Goal: Task Accomplishment & Management: Complete application form

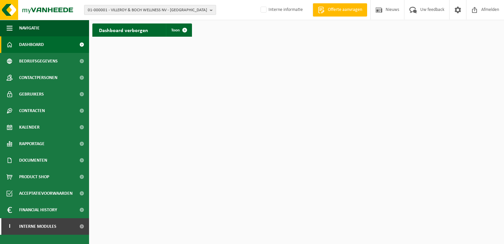
click at [212, 10] on b "button" at bounding box center [213, 9] width 6 height 9
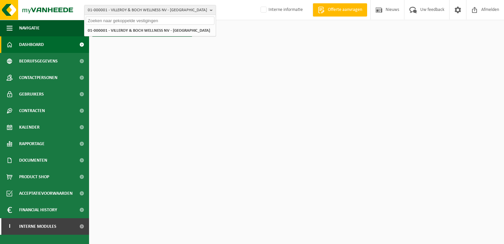
click at [186, 20] on input "text" at bounding box center [150, 20] width 129 height 8
paste input "01-101092"
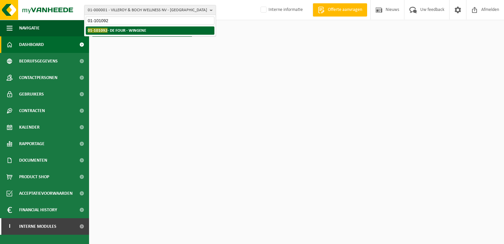
type input "01-101092"
click at [131, 28] on strong "01-101092 - DE FOUR - WINGENE" at bounding box center [117, 30] width 58 height 5
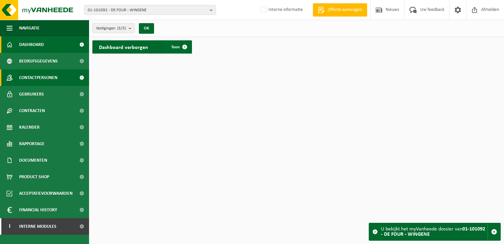
click at [42, 77] on span "Contactpersonen" at bounding box center [38, 77] width 38 height 16
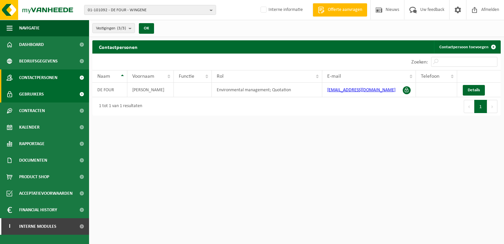
click at [41, 94] on span "Gebruikers" at bounding box center [31, 94] width 25 height 16
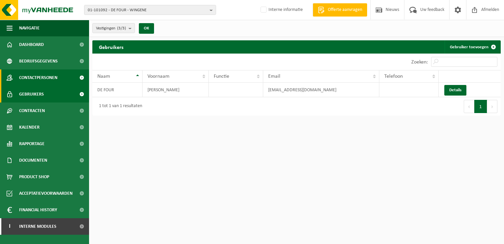
click at [37, 75] on span "Contactpersonen" at bounding box center [38, 77] width 38 height 16
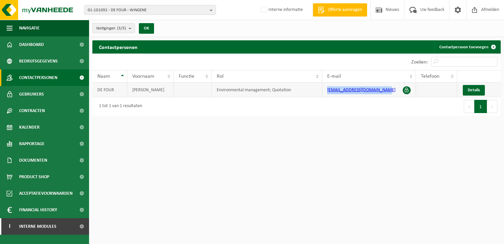
drag, startPoint x: 381, startPoint y: 90, endPoint x: 327, endPoint y: 90, distance: 54.1
click at [327, 90] on td "contact@defourinterieur.be" at bounding box center [369, 89] width 94 height 15
drag, startPoint x: 327, startPoint y: 90, endPoint x: 352, endPoint y: 90, distance: 24.4
copy link "contact@defourinterieur.be"
click at [275, 116] on div "Contactpersonen Contactpersoon toevoegen Even geduld. Door de grote hoeveelheid…" at bounding box center [296, 79] width 415 height 79
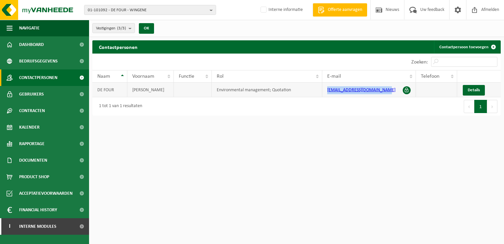
drag, startPoint x: 385, startPoint y: 90, endPoint x: 319, endPoint y: 91, distance: 66.0
click at [319, 91] on tr "DE FOUR NICK Environmental management; Quotation contact@defourinterieur.be Det…" at bounding box center [296, 89] width 408 height 15
drag, startPoint x: 319, startPoint y: 91, endPoint x: 349, endPoint y: 89, distance: 29.5
copy tr "contact@defourinterieur.be"
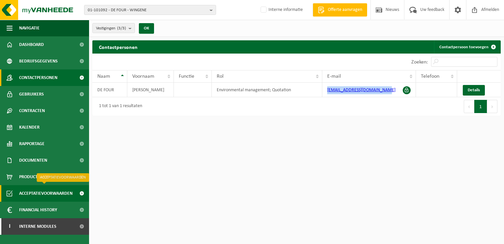
click at [49, 191] on span "Acceptatievoorwaarden" at bounding box center [45, 193] width 53 height 16
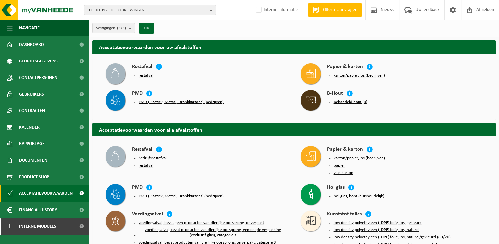
click at [349, 100] on button "behandeld hout (B)" at bounding box center [351, 101] width 34 height 5
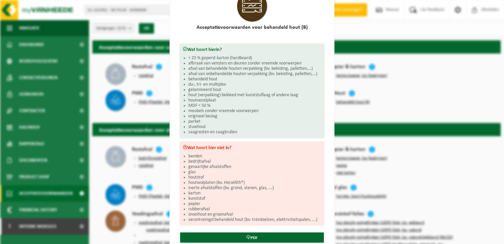
scroll to position [59, 0]
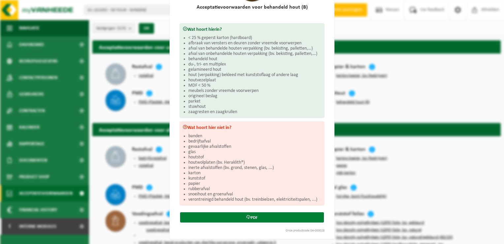
click at [271, 215] on link "PDF" at bounding box center [252, 217] width 144 height 10
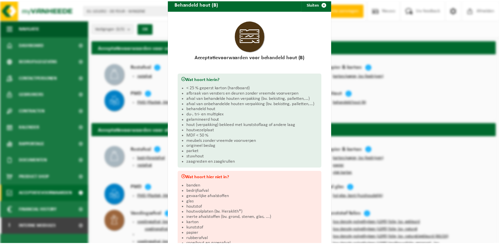
scroll to position [0, 0]
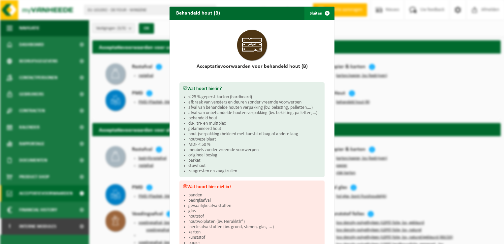
click at [324, 13] on span "button" at bounding box center [327, 13] width 13 height 13
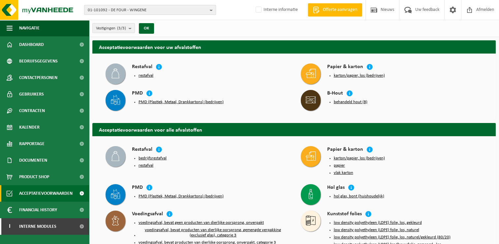
click at [212, 11] on b "button" at bounding box center [213, 9] width 6 height 9
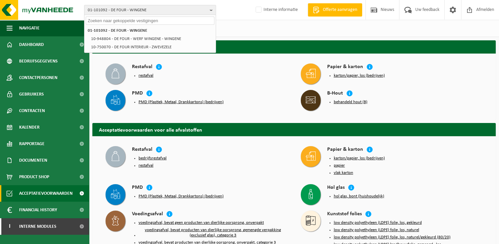
click at [184, 20] on input "text" at bounding box center [150, 20] width 129 height 8
paste input "01-900245"
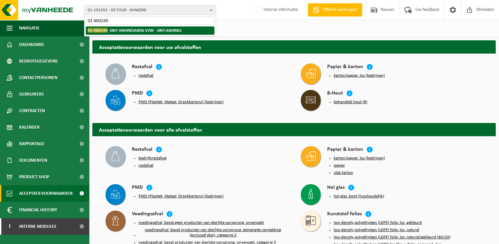
type input "01-900245"
click at [141, 28] on strong "01-900245 - SINT ANDRIESABDIJ VZW - SINT-ANDRIES" at bounding box center [135, 30] width 94 height 5
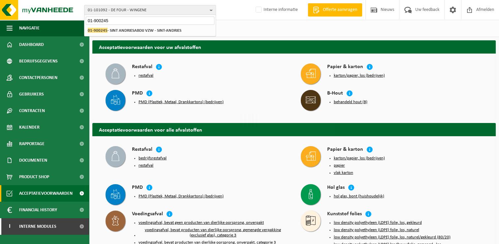
click at [141, 28] on div "Even geduld. Door de grote hoeveelheid gegevens duurt het laden even." at bounding box center [249, 122] width 499 height 244
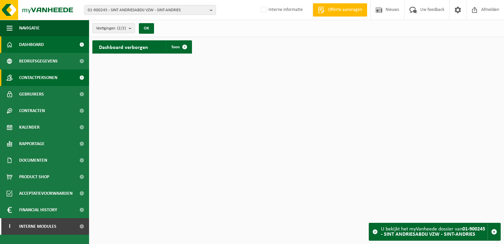
click at [47, 80] on span "Contactpersonen" at bounding box center [38, 77] width 38 height 16
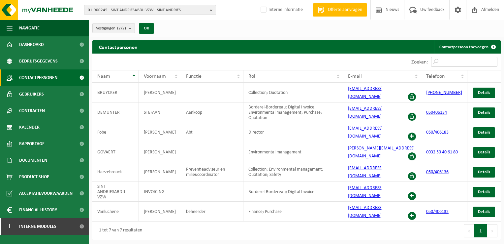
click at [474, 61] on input "Zoeken:" at bounding box center [464, 62] width 66 height 10
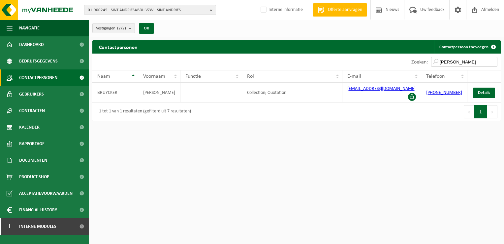
type input "[PERSON_NAME]"
click at [40, 46] on span "Dashboard" at bounding box center [31, 44] width 25 height 16
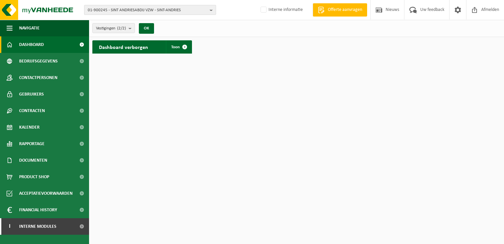
click at [211, 10] on b "button" at bounding box center [213, 9] width 6 height 9
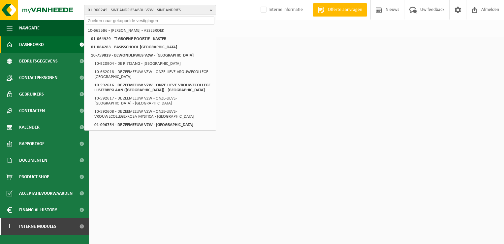
click at [196, 23] on input "text" at bounding box center [150, 20] width 129 height 8
paste input "10-875365"
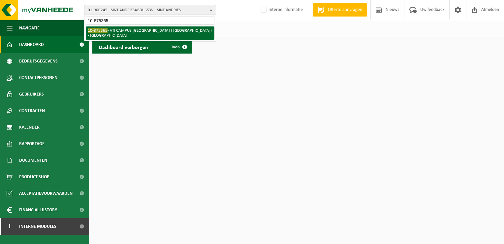
type input "10-875365"
click at [149, 30] on li "10-875365 - VTI CAMPUS ZANDSTRAAT ( PAUWSTRAAT) - SINT-ANDRIES" at bounding box center [150, 32] width 129 height 13
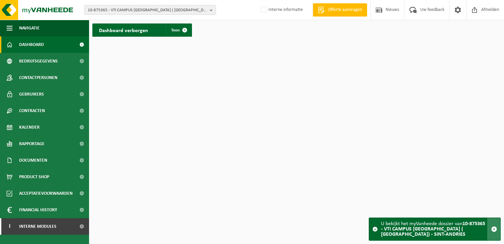
click at [495, 228] on span "button" at bounding box center [494, 229] width 6 height 6
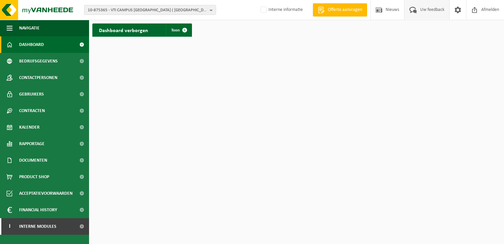
click at [431, 8] on span "Uw feedback" at bounding box center [432, 9] width 27 height 19
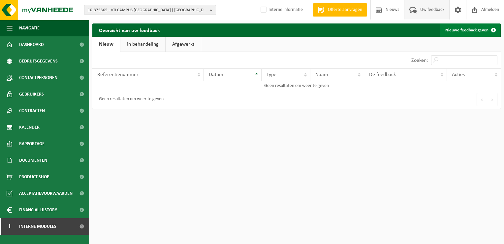
click at [474, 28] on link "Nieuwe feedback geven" at bounding box center [470, 29] width 60 height 13
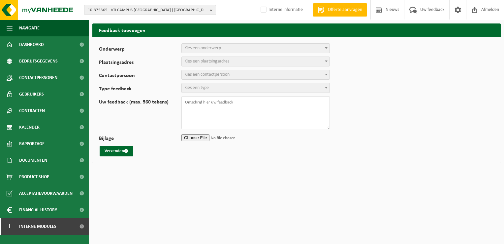
select select
click at [201, 47] on span "Kies een onderwerp" at bounding box center [202, 48] width 37 height 5
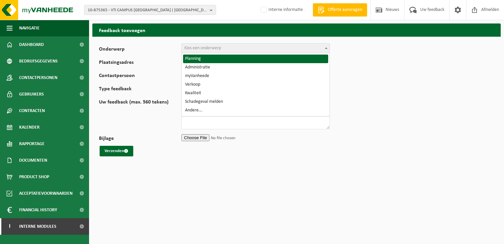
select select "1"
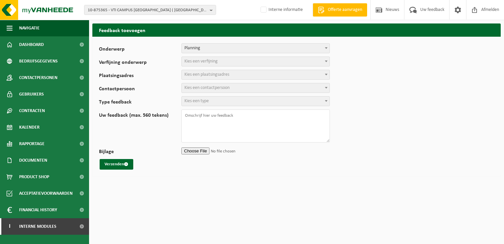
click at [205, 61] on span "Kies een verfijning" at bounding box center [200, 61] width 33 height 5
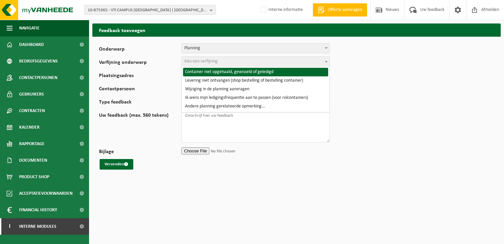
select select "2"
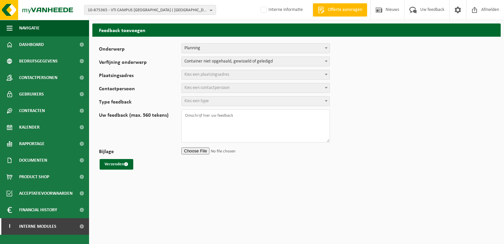
click at [202, 75] on span "Kies een plaatsingsadres" at bounding box center [206, 74] width 45 height 5
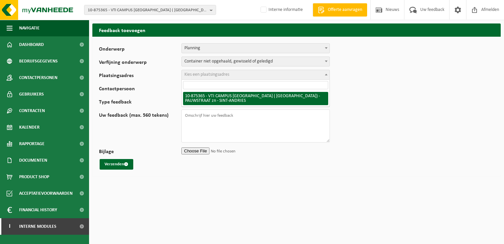
select select "107047"
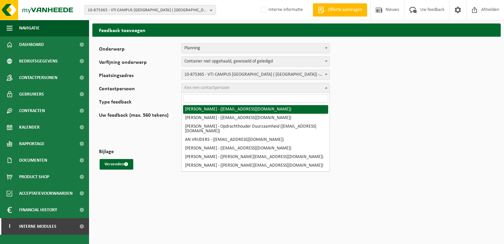
click at [232, 86] on span "Kies een contactpersoon" at bounding box center [256, 87] width 148 height 9
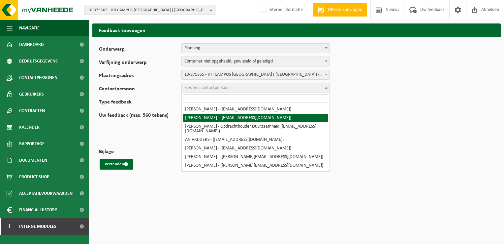
select select "76696"
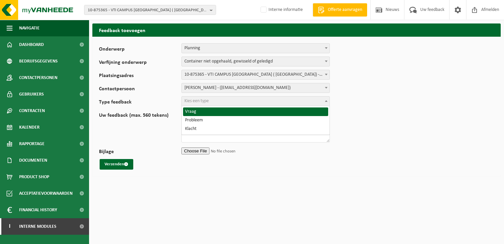
click at [229, 100] on span "Kies een type" at bounding box center [256, 100] width 148 height 9
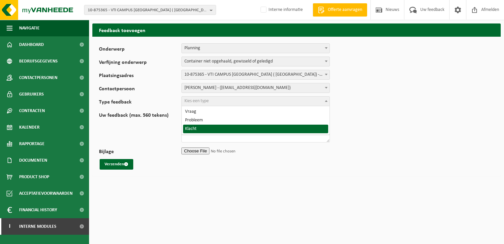
select select "COM"
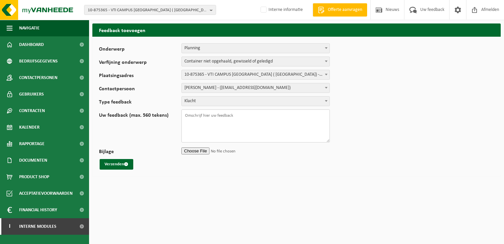
click at [253, 114] on textarea "Uw feedback (max. 560 tekens)" at bounding box center [255, 125] width 148 height 33
drag, startPoint x: 265, startPoint y: 113, endPoint x: 242, endPoint y: 118, distance: 23.0
click at [242, 118] on textarea "Uw feedback (max. 560 tekens)" at bounding box center [255, 125] width 148 height 33
paste textarea "TL-VEL-074447"
paste textarea "WB-1100-CU restafval"
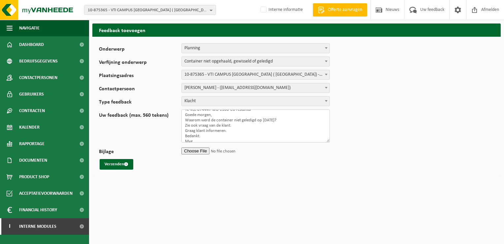
scroll to position [11, 0]
type textarea "TL-VEL-074447 WB-1100-CU restafval Goede morgen, Waarom werd de container niet …"
click at [194, 148] on input "Bijlage" at bounding box center [255, 151] width 148 height 10
type input "C:\fakepath\Rest afval 10-875365 PAUWSTRAAT zn 8200 SINT-ANDRIES-T250001698204.…"
click at [115, 163] on button "Verzenden" at bounding box center [117, 164] width 34 height 11
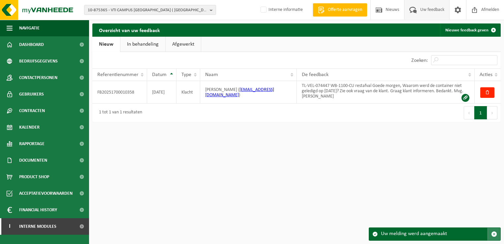
click at [497, 236] on span "button" at bounding box center [494, 234] width 6 height 6
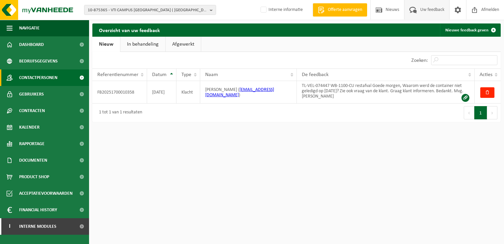
drag, startPoint x: 32, startPoint y: 46, endPoint x: 77, endPoint y: 73, distance: 52.2
click at [32, 46] on span "Dashboard" at bounding box center [31, 44] width 25 height 16
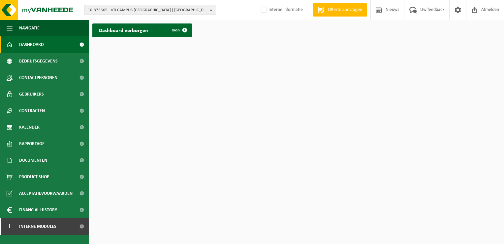
click at [47, 46] on link "Dashboard" at bounding box center [44, 44] width 89 height 16
click at [212, 10] on b "button" at bounding box center [213, 9] width 6 height 9
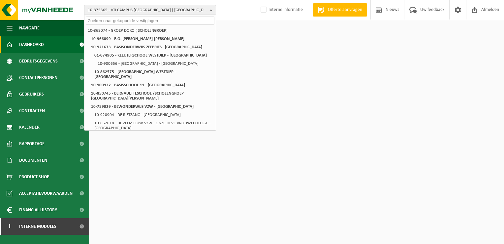
click at [182, 21] on input "text" at bounding box center [150, 20] width 129 height 8
paste input "01-053854"
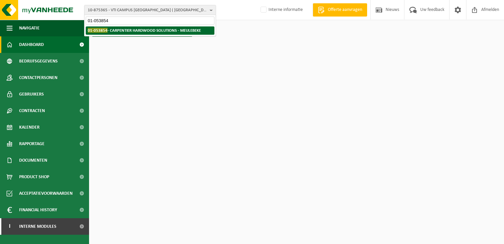
type input "01-053854"
click at [177, 31] on strong "01-053854 - CARPENTIER HARDWOOD SOLUTIONS - MEULEBEKE" at bounding box center [144, 30] width 113 height 5
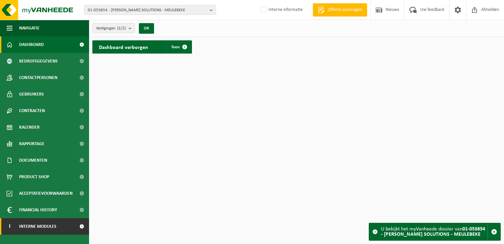
click at [52, 226] on span "Interne modules" at bounding box center [37, 226] width 37 height 16
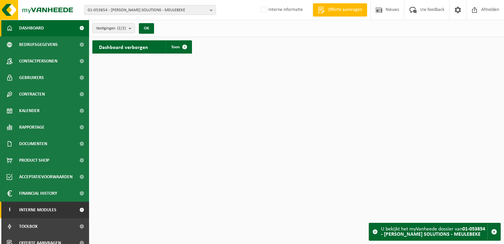
scroll to position [24, 0]
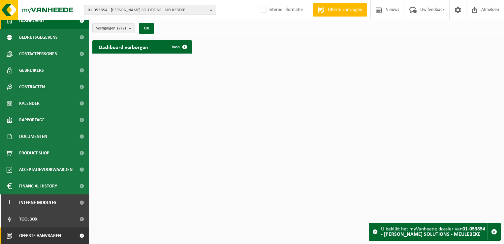
click at [39, 233] on span "Offerte aanvragen" at bounding box center [40, 235] width 42 height 16
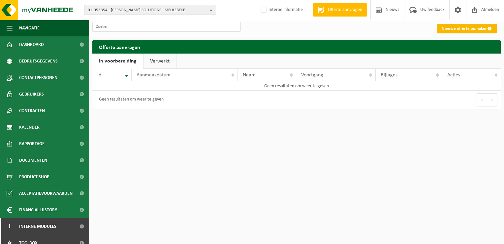
click at [465, 29] on link "Nieuwe offerte opmaken" at bounding box center [467, 29] width 60 height 10
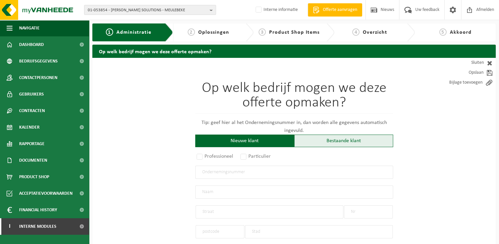
click at [350, 142] on div "Bestaande klant" at bounding box center [343, 140] width 99 height 13
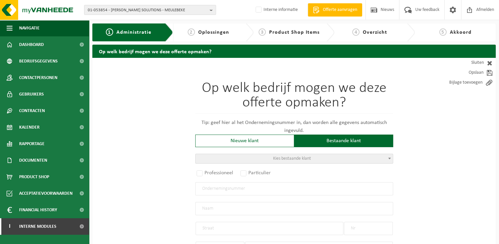
click at [389, 158] on b at bounding box center [389, 158] width 3 height 2
paste input "01-053854"
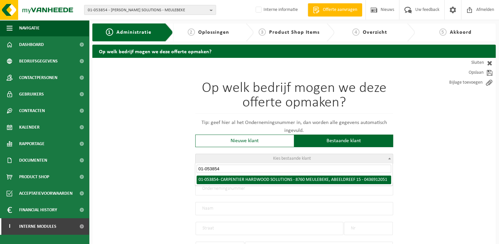
type input "01-053854"
select select "25144"
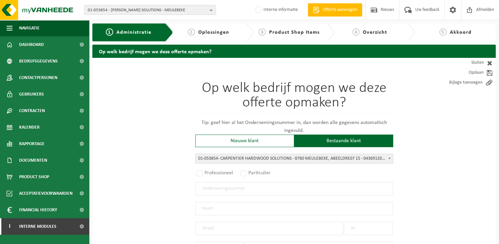
radio input "true"
type input "0436.912.051"
type input "CARPENTIER HARDWOOD SOLUTIONS"
type input "ABEELDREEF"
type input "15"
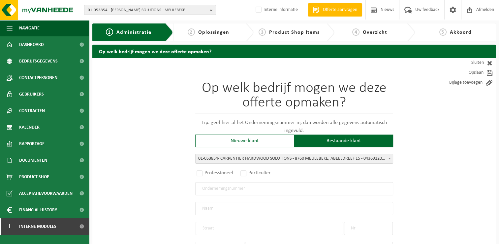
type input "8760"
type input "MEULEBEKE"
select select "1380"
type input "CARPENTIER HARDWOOD SOLUTIONS"
type input "ABEELDREEF"
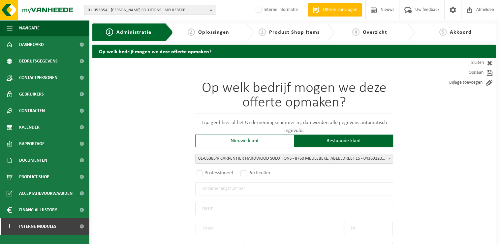
type input "15"
type input "8760"
type input "MEULEBEKE"
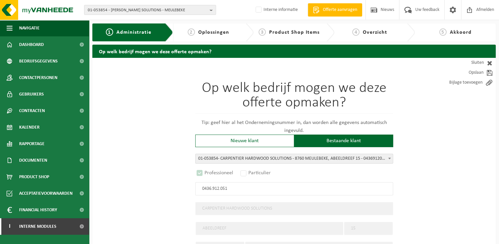
select select "C"
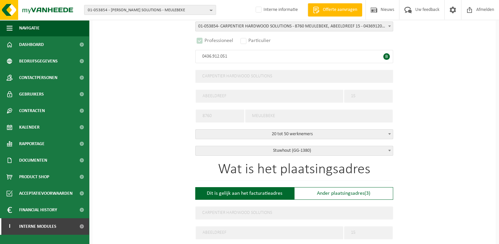
click at [388, 148] on span at bounding box center [389, 150] width 7 height 9
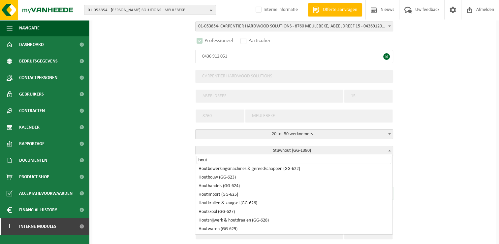
scroll to position [174, 0]
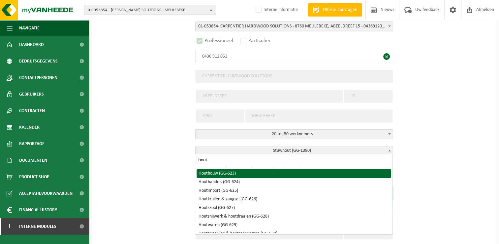
click at [272, 161] on input "hout" at bounding box center [294, 159] width 195 height 8
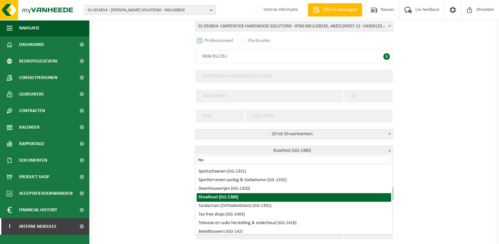
type input "h"
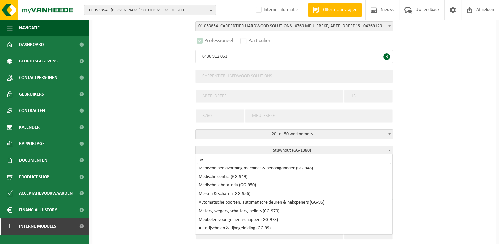
scroll to position [0, 0]
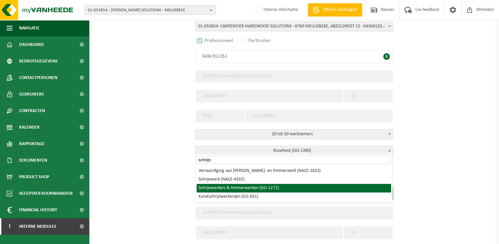
type input "schrijn"
select select "1271"
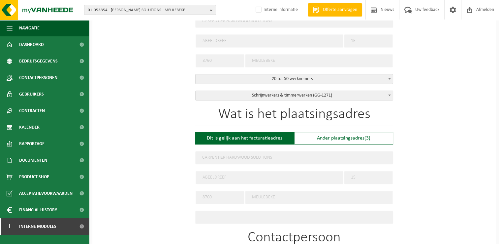
scroll to position [198, 0]
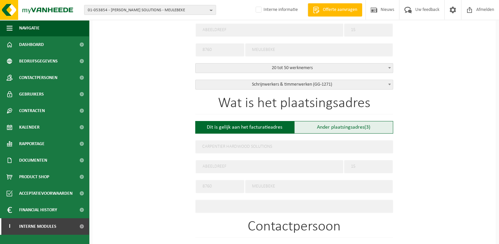
click at [335, 128] on div "Ander plaatsingsadres (3)" at bounding box center [343, 127] width 99 height 13
type input "Werf -"
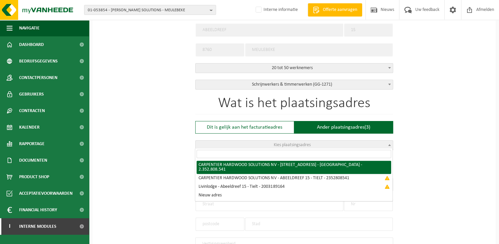
click at [392, 144] on span at bounding box center [389, 144] width 7 height 9
select select "{"name":"CARPENTIER HARDWOOD SOLUTIONS NV","street":"NIJVERHEIDSSTRAAT","no":"1…"
type input "CARPENTIER HARDWOOD SOLUTIONS NV"
type input "NIJVERHEIDSSTRAAT"
type input "11"
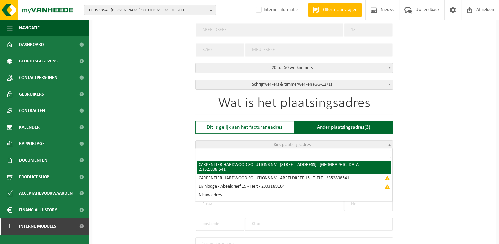
type input "8760"
type input "MEULEBEKE"
type input "2.352.808.541"
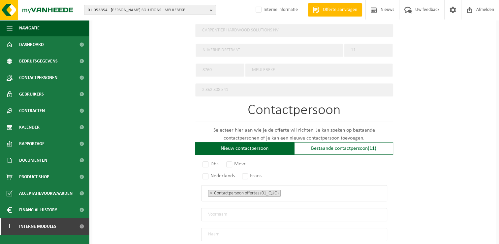
scroll to position [363, 0]
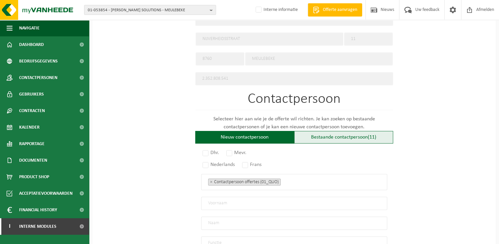
click at [333, 135] on div "Bestaande contactpersoon (11)" at bounding box center [343, 137] width 99 height 13
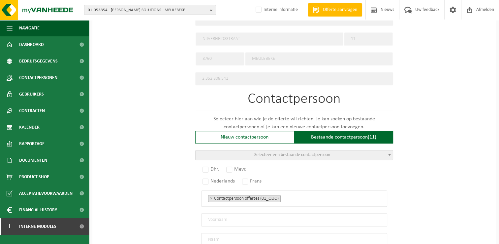
click at [389, 154] on b at bounding box center [389, 155] width 3 height 2
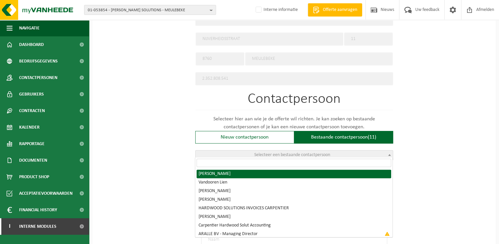
click at [323, 160] on input "search" at bounding box center [294, 162] width 195 height 8
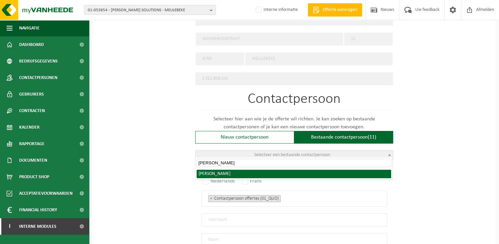
type input "Nils"
radio input "true"
select select "{"code":"10-915223","firstname":"NILS","surname":"TANGHE","gender":"Male","posi…"
type input "NILS"
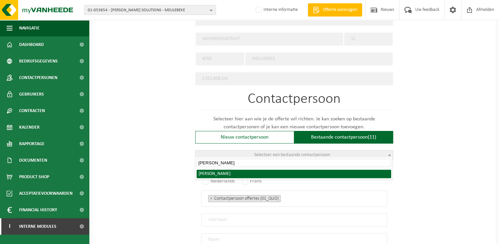
type input "TANGHE"
type input "nils@carpentier.be"
type input "+32 51 48 03 46"
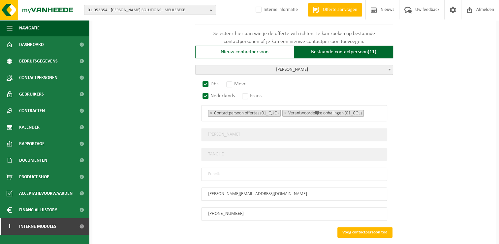
scroll to position [462, 0]
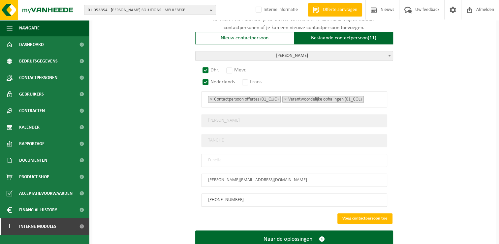
click at [240, 156] on input "text" at bounding box center [294, 159] width 186 height 13
type input "W"
type input "Productie"
click at [372, 214] on button "Voeg contactpersoon toe" at bounding box center [365, 218] width 55 height 11
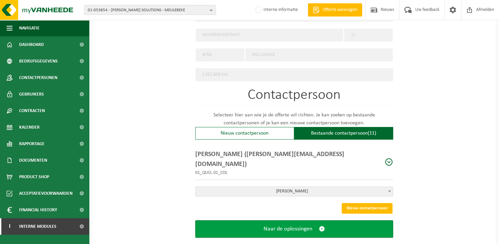
click at [322, 225] on span "submit" at bounding box center [322, 228] width 6 height 7
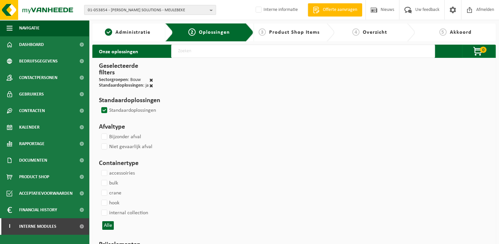
click at [104, 108] on label "Standaardoplossingen" at bounding box center [128, 110] width 56 height 10
click at [99, 105] on input "Standaardoplossingen" at bounding box center [99, 105] width 0 height 0
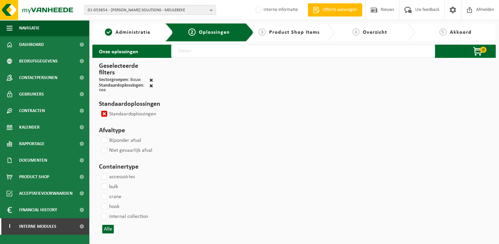
click at [103, 111] on label "Standaardoplossingen" at bounding box center [128, 114] width 56 height 10
click at [99, 109] on input "Standaardoplossingen" at bounding box center [99, 109] width 0 height 0
checkbox input "false"
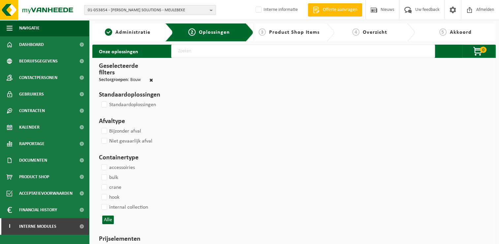
click at [231, 49] on input "text" at bounding box center [303, 51] width 264 height 13
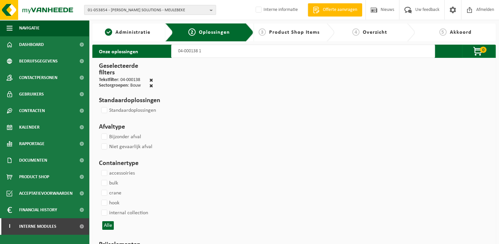
type input "04-000138 10"
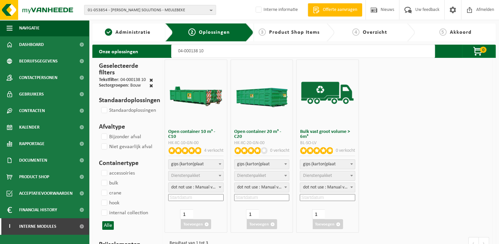
select select
select select "7"
select select "25"
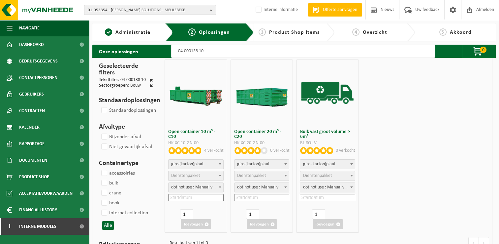
select select "7"
select select "25"
select select "47"
select select "25"
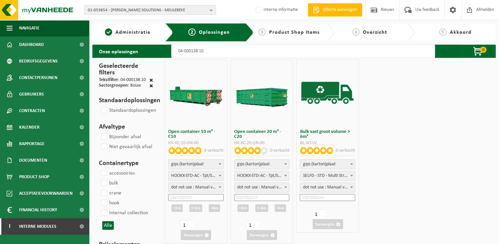
type input "04-000138 10"
click at [186, 188] on span "dot not use : Manual voor MyVanheede" at bounding box center [196, 186] width 55 height 9
click at [202, 197] on input at bounding box center [195, 197] width 55 height 7
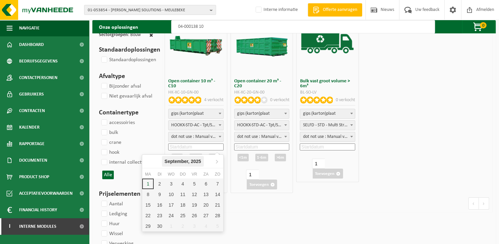
scroll to position [66, 0]
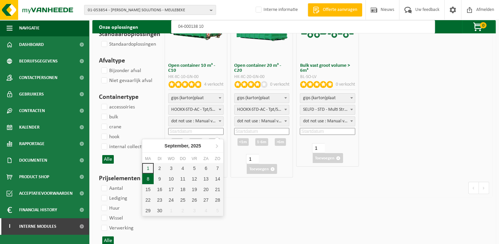
click at [148, 177] on div "8" at bounding box center [148, 178] width 12 height 11
type input "[DATE]"
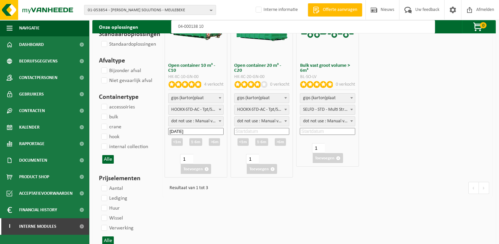
click at [217, 142] on div ">6m" at bounding box center [214, 142] width 11 height 8
click at [193, 169] on button "Toevoegen" at bounding box center [196, 169] width 30 height 10
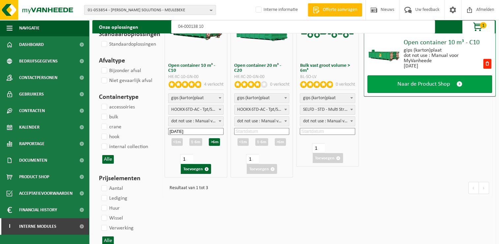
click at [403, 84] on span "Naar de Product Shop" at bounding box center [424, 84] width 52 height 7
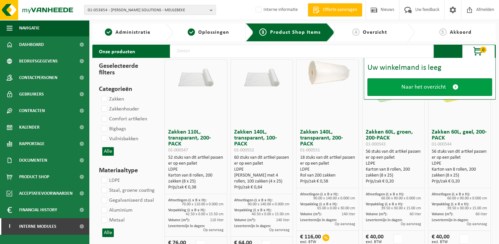
click at [413, 89] on span "Naar het overzicht" at bounding box center [424, 86] width 45 height 7
click at [454, 86] on span at bounding box center [456, 86] width 6 height 7
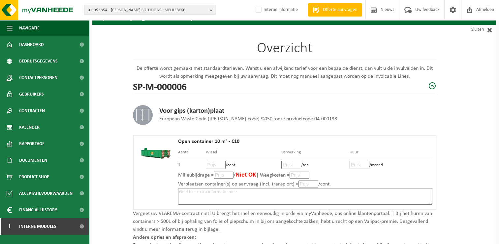
scroll to position [66, 0]
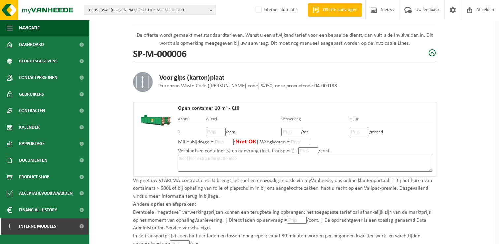
click at [212, 130] on input "number" at bounding box center [216, 131] width 20 height 8
type input "135"
type input "135.00"
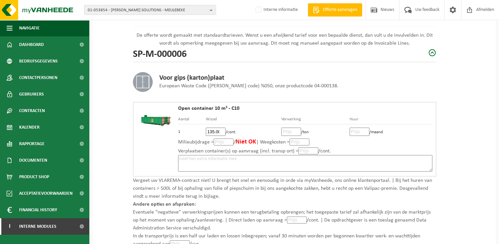
click at [287, 134] on input "number" at bounding box center [291, 131] width 20 height 8
type input "95"
type input "95.00"
click at [356, 131] on input "number" at bounding box center [360, 131] width 20 height 8
type input "25"
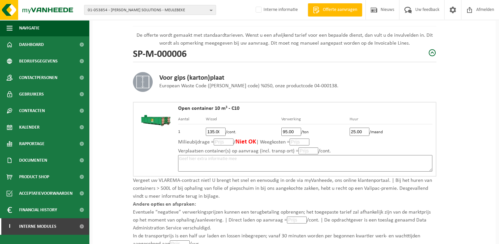
type input "25.00"
click at [255, 160] on textarea at bounding box center [305, 163] width 254 height 16
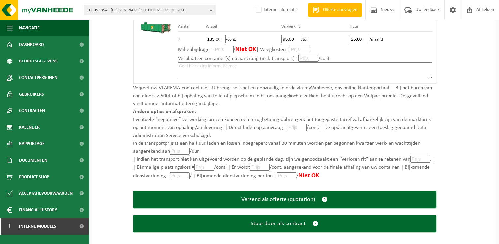
scroll to position [132, 0]
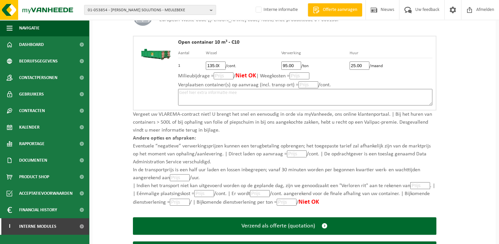
click at [423, 183] on input "number" at bounding box center [420, 185] width 20 height 7
type input "135"
type input "135.00"
click at [202, 193] on input "number" at bounding box center [204, 193] width 20 height 7
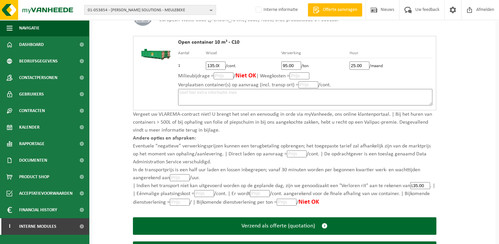
scroll to position [0, 0]
type input "98"
type input "98.00"
click at [261, 194] on input "number" at bounding box center [260, 193] width 20 height 7
type input "98"
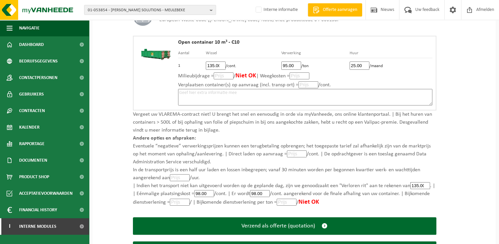
type input "98.0"
type input "9"
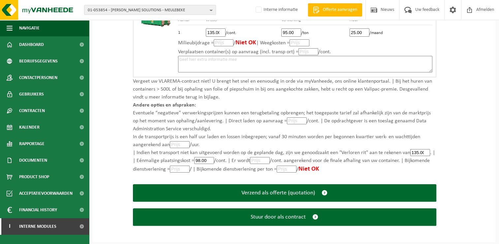
scroll to position [132, 0]
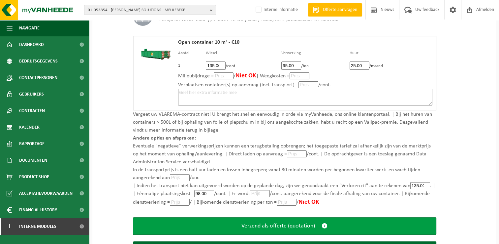
click at [325, 225] on span "submit" at bounding box center [325, 225] width 6 height 7
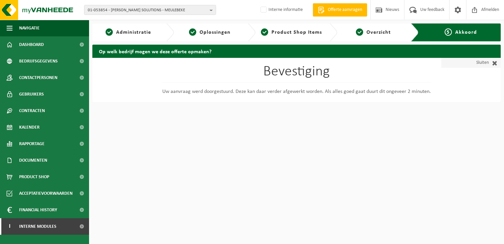
click at [495, 61] on span at bounding box center [493, 62] width 9 height 7
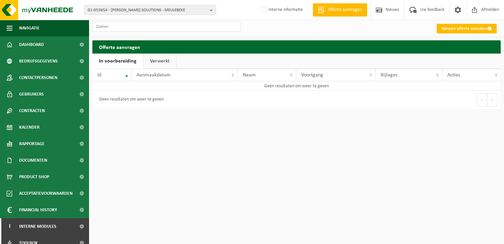
click at [157, 59] on link "Verwerkt" at bounding box center [160, 60] width 33 height 15
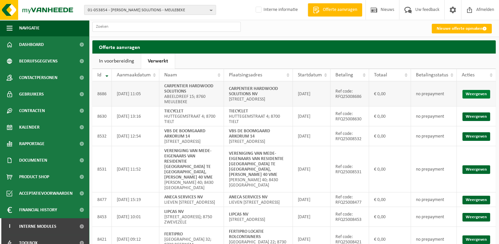
click at [476, 91] on link "Weergeven" at bounding box center [477, 94] width 28 height 9
click at [42, 46] on span "Dashboard" at bounding box center [31, 44] width 25 height 16
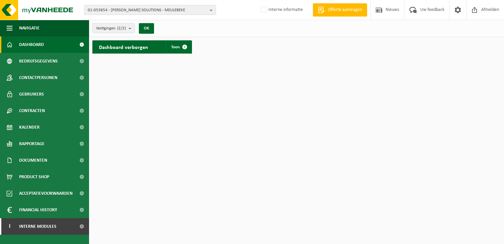
click at [211, 9] on b "button" at bounding box center [213, 9] width 6 height 9
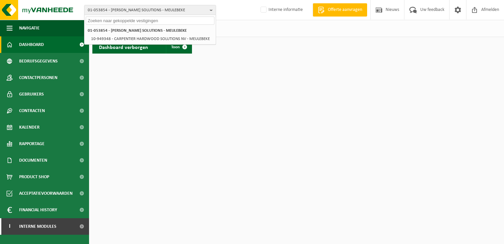
click at [197, 18] on input "text" at bounding box center [150, 20] width 129 height 8
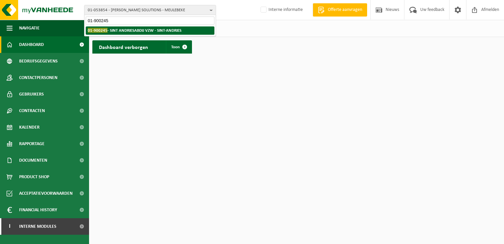
type input "01-900245"
click at [175, 28] on strong "01-900245 - SINT ANDRIESABDIJ VZW - SINT-ANDRIES" at bounding box center [135, 30] width 94 height 5
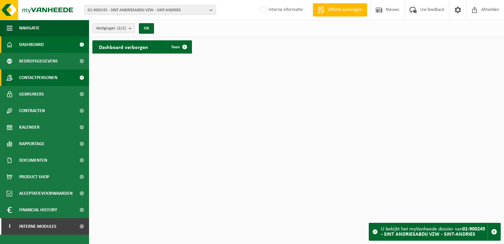
click at [40, 79] on span "Contactpersonen" at bounding box center [38, 77] width 38 height 16
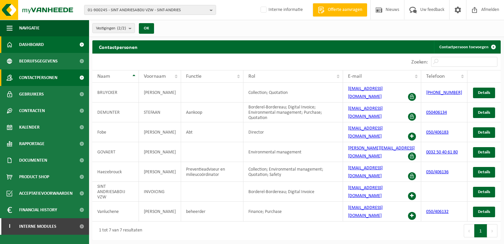
click at [39, 43] on span "Dashboard" at bounding box center [31, 44] width 25 height 16
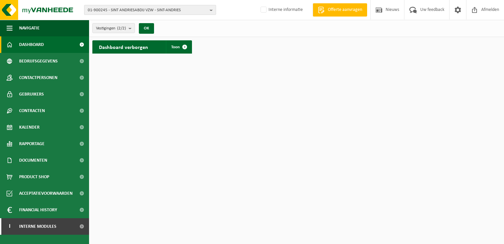
click at [212, 8] on b "button" at bounding box center [213, 9] width 6 height 9
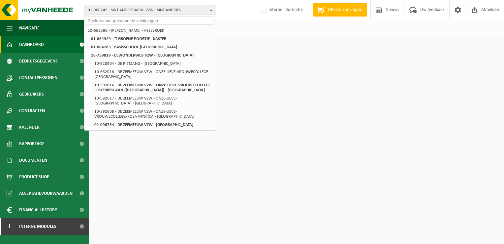
click at [184, 21] on input "text" at bounding box center [150, 20] width 129 height 8
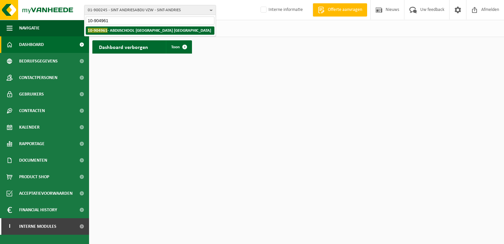
type input "10-904961"
click at [173, 29] on strong "10-904961 - ABDIJSCHOOL VAN ZEVENKERKEN VZW - SINT-ANDRIES" at bounding box center [149, 30] width 123 height 5
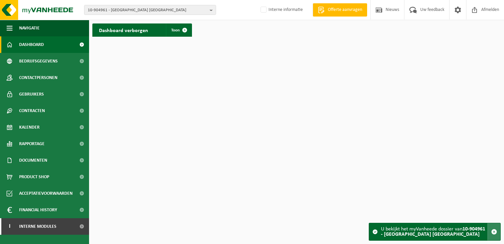
click at [495, 228] on span "button" at bounding box center [494, 231] width 6 height 6
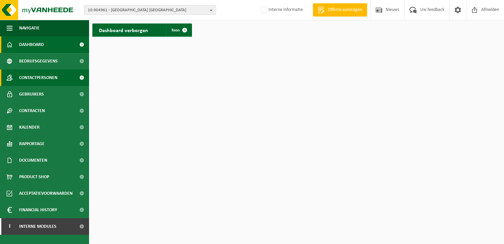
click at [49, 76] on span "Contactpersonen" at bounding box center [38, 77] width 38 height 16
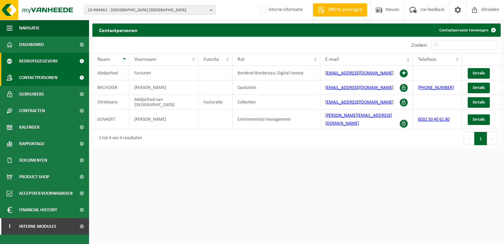
click at [38, 60] on span "Bedrijfsgegevens" at bounding box center [38, 61] width 39 height 16
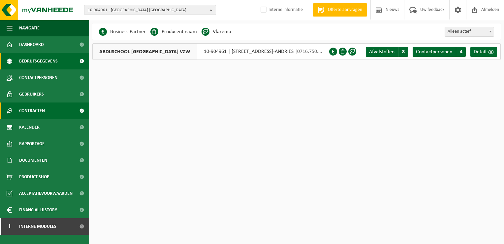
click at [34, 110] on span "Contracten" at bounding box center [32, 110] width 26 height 16
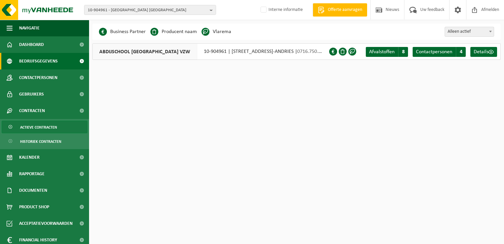
click at [30, 125] on span "Actieve contracten" at bounding box center [38, 127] width 37 height 13
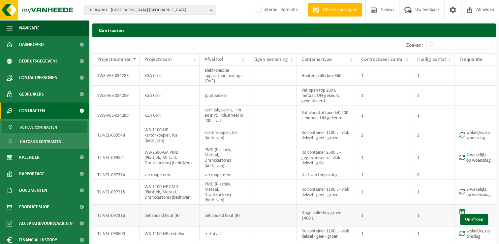
scroll to position [18, 0]
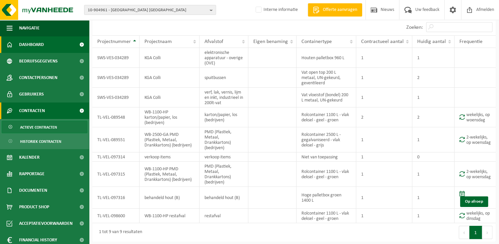
click at [33, 45] on span "Dashboard" at bounding box center [31, 44] width 25 height 16
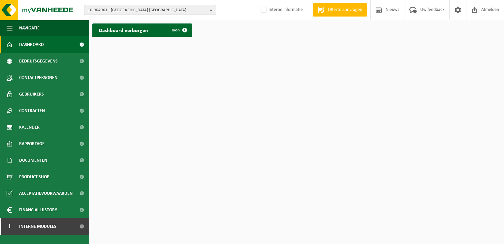
click at [207, 10] on span "10-904961 - [GEOGRAPHIC_DATA] [GEOGRAPHIC_DATA]" at bounding box center [147, 10] width 119 height 10
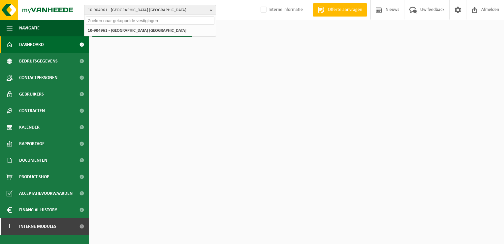
click at [180, 19] on input "text" at bounding box center [150, 20] width 129 height 8
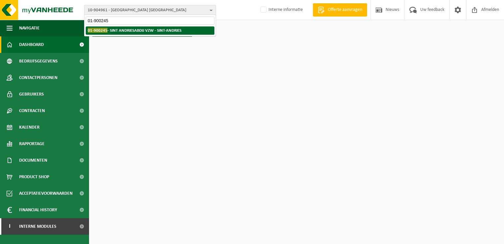
type input "01-900245"
click at [179, 26] on li "01-900245 - SINT ANDRIESABDIJ VZW - SINT-ANDRIES" at bounding box center [150, 30] width 129 height 8
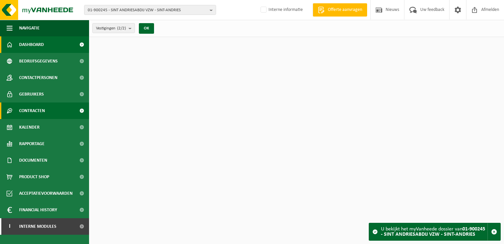
click at [34, 111] on span "Contracten" at bounding box center [32, 110] width 26 height 16
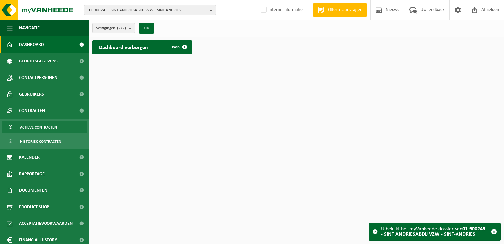
click at [32, 125] on span "Actieve contracten" at bounding box center [38, 127] width 37 height 13
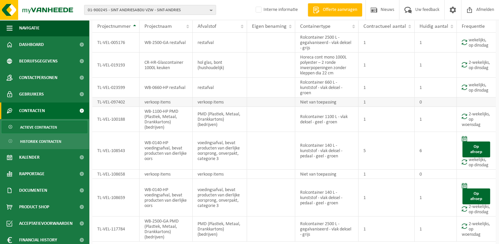
scroll to position [57, 0]
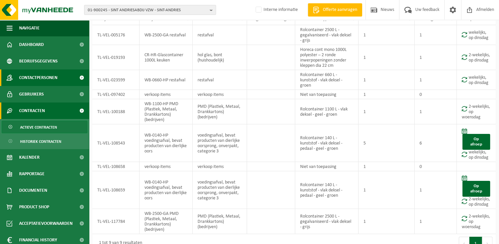
click at [36, 79] on span "Contactpersonen" at bounding box center [38, 77] width 38 height 16
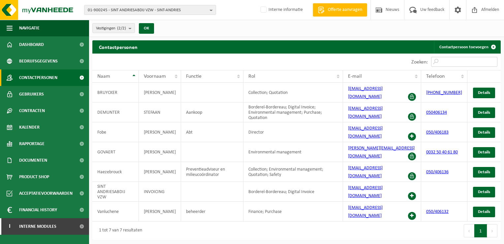
click at [462, 62] on input "Zoeken:" at bounding box center [464, 62] width 66 height 10
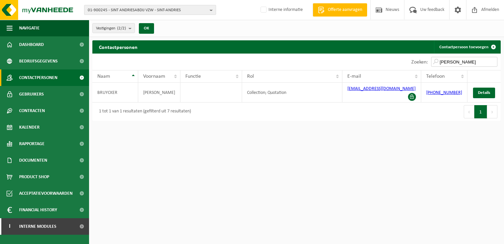
type input "peter"
click at [209, 9] on button "01-900245 - SINT ANDRIESABDIJ VZW - SINT-ANDRIES" at bounding box center [150, 10] width 132 height 10
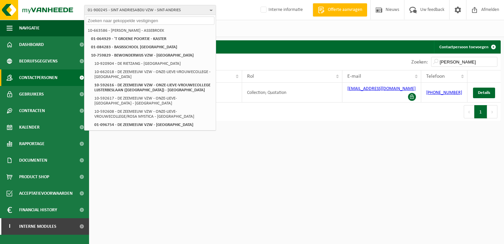
click at [161, 21] on input "text" at bounding box center [150, 20] width 129 height 8
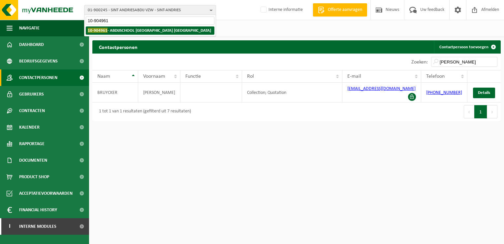
type input "10-904961"
click at [174, 30] on strong "10-904961 - ABDIJSCHOOL VAN ZEVENKERKEN VZW - SINT-ANDRIES" at bounding box center [149, 30] width 123 height 5
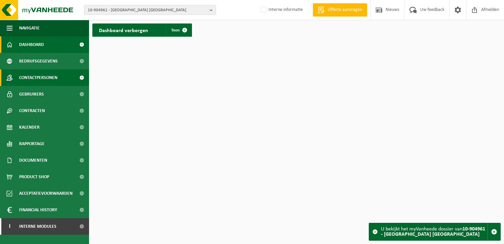
click at [45, 80] on span "Contactpersonen" at bounding box center [38, 77] width 38 height 16
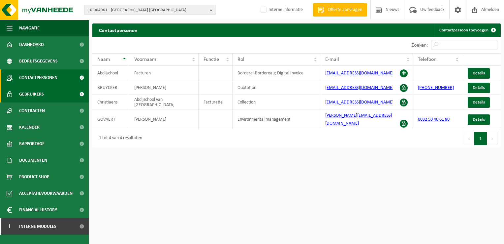
click at [26, 93] on span "Gebruikers" at bounding box center [31, 94] width 25 height 16
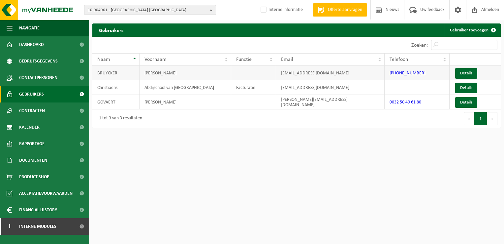
click at [353, 73] on td "[EMAIL_ADDRESS][DOMAIN_NAME]" at bounding box center [330, 73] width 108 height 15
drag, startPoint x: 344, startPoint y: 74, endPoint x: 281, endPoint y: 75, distance: 63.4
click at [281, 75] on td "[EMAIL_ADDRESS][DOMAIN_NAME]" at bounding box center [330, 73] width 108 height 15
drag, startPoint x: 281, startPoint y: 75, endPoint x: 308, endPoint y: 69, distance: 27.4
copy td "[EMAIL_ADDRESS][DOMAIN_NAME]"
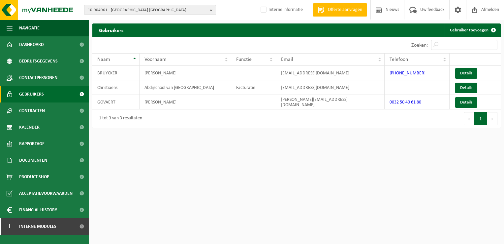
click at [308, 165] on html "10-904961 - ABDIJSCHOOL VAN ZEVENKERKEN VZW - SINT-ANDRIES 10-904961 - ABDIJSCH…" at bounding box center [252, 122] width 504 height 244
